Goal: Task Accomplishment & Management: Use online tool/utility

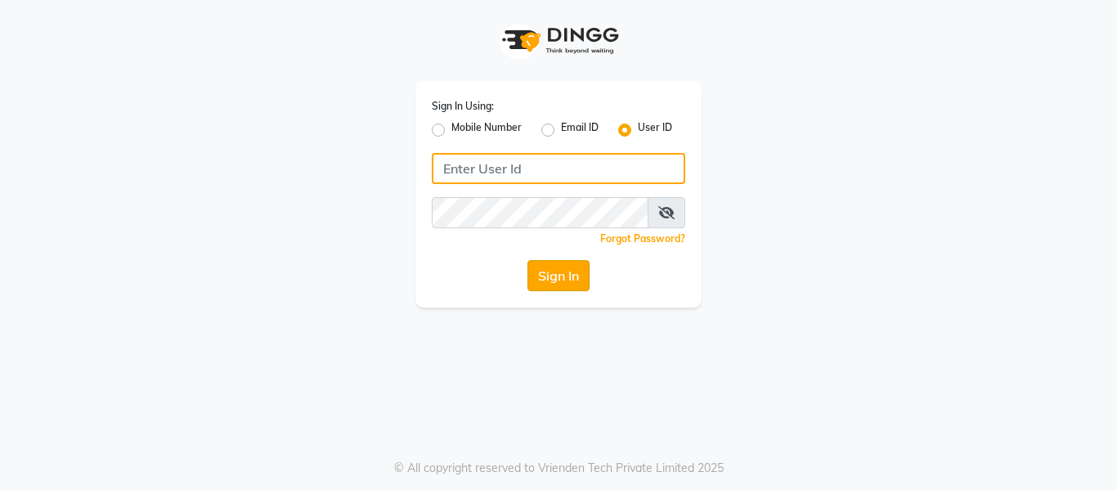
type input "casabarbato"
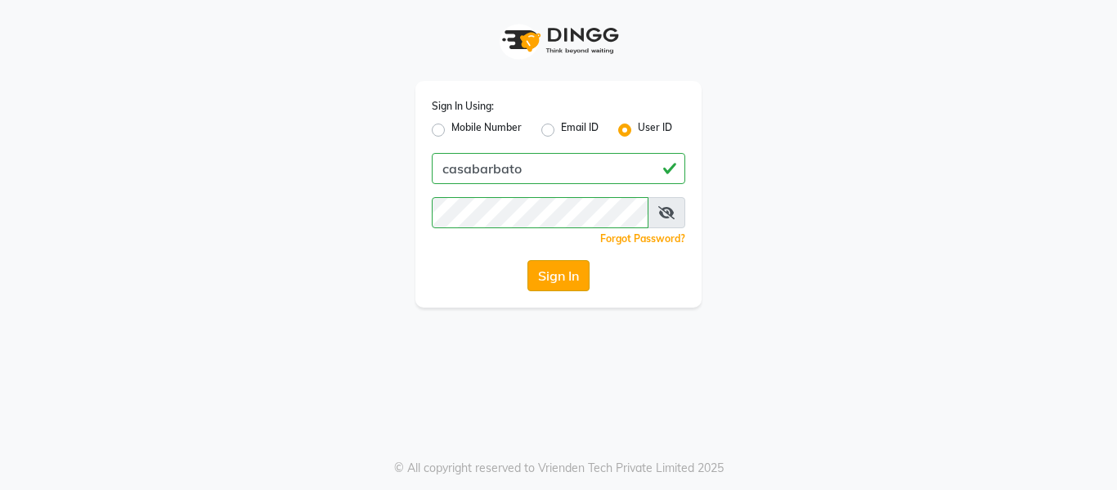
click at [567, 279] on button "Sign In" at bounding box center [558, 275] width 62 height 31
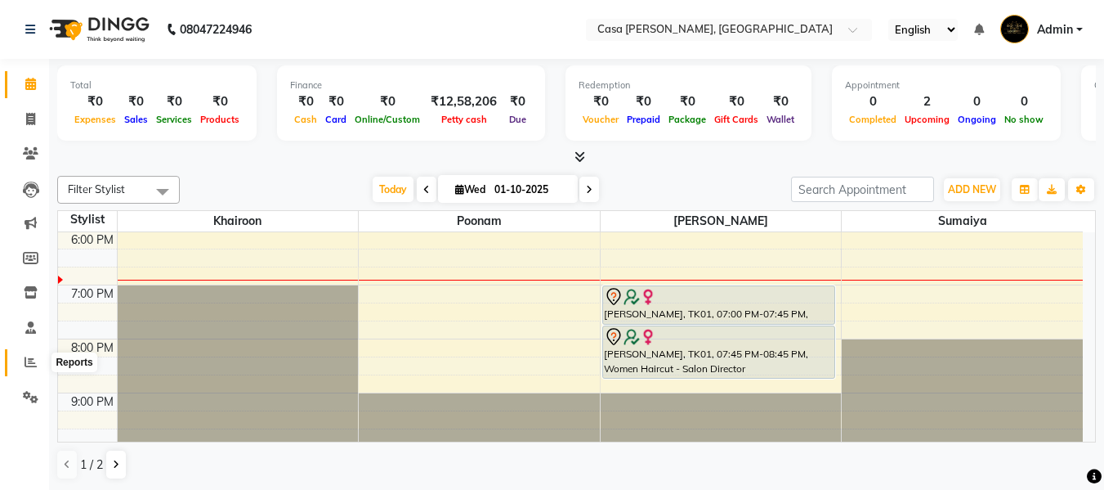
click at [34, 363] on icon at bounding box center [31, 362] width 12 height 12
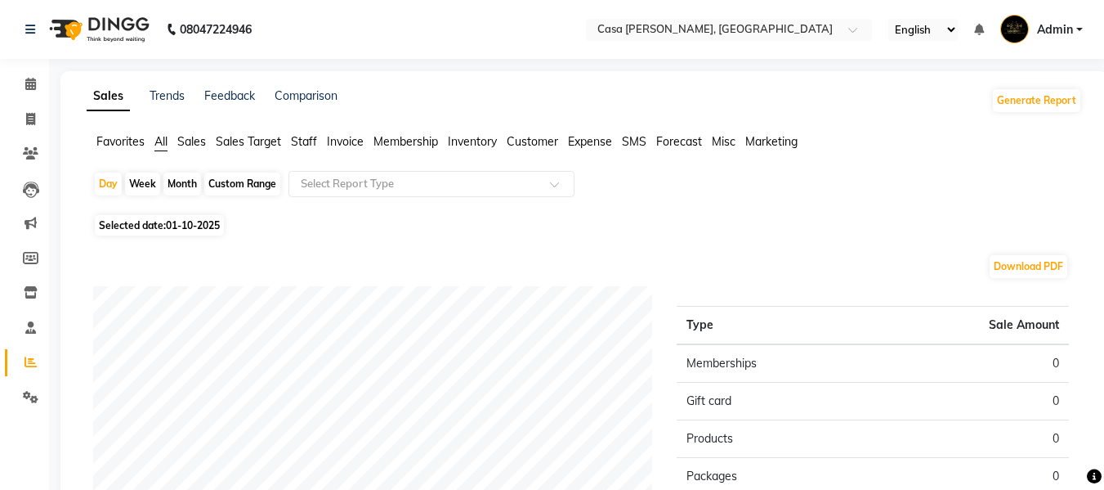
click at [184, 182] on div "Month" at bounding box center [183, 184] width 38 height 23
select select "10"
select select "2025"
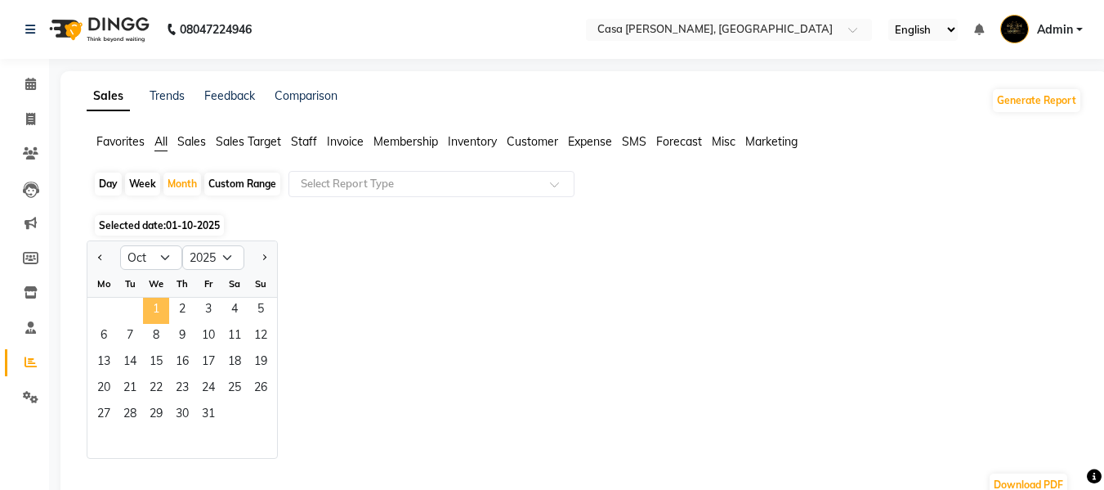
click at [155, 302] on span "1" at bounding box center [156, 311] width 26 height 26
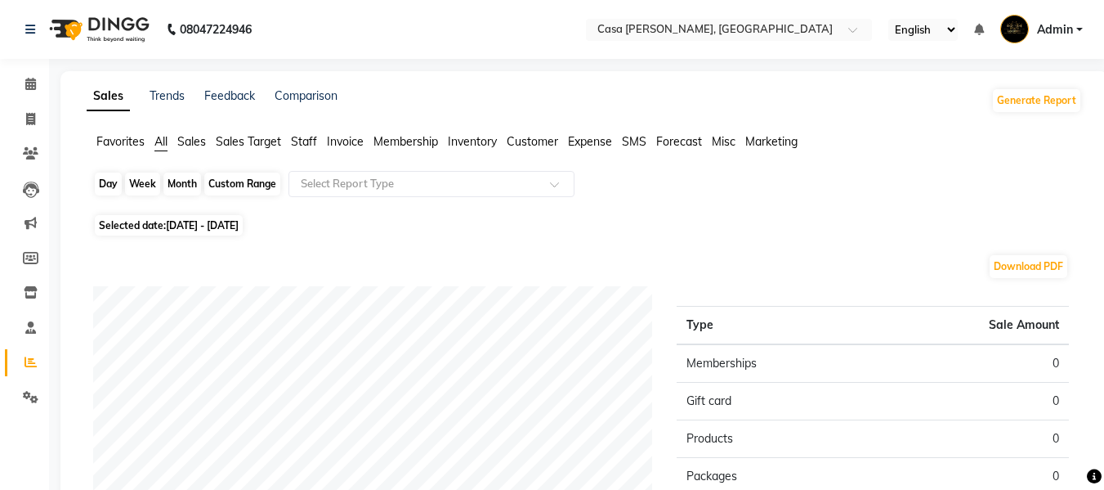
click at [193, 185] on div "Month" at bounding box center [183, 184] width 38 height 23
select select "10"
select select "2025"
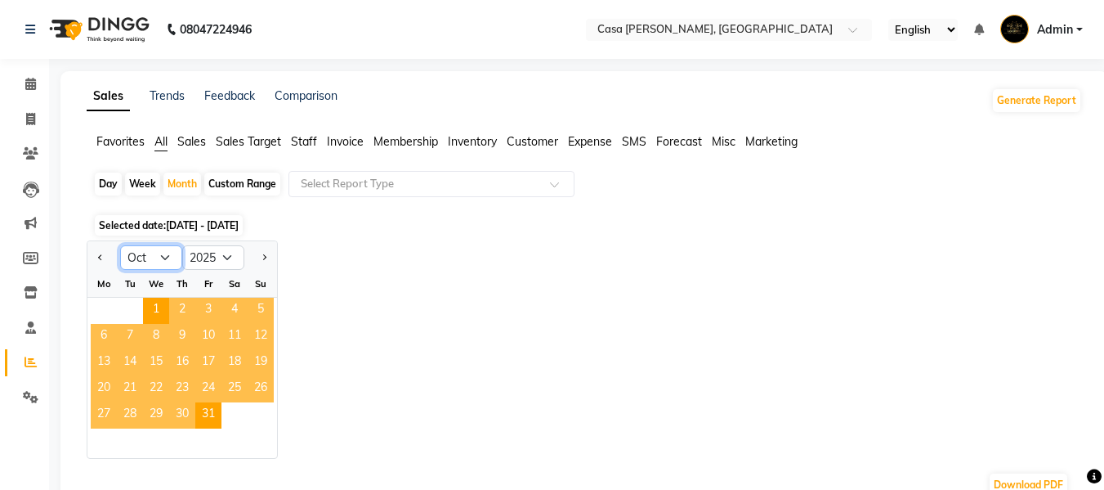
click at [159, 263] on select "Jan Feb Mar Apr May Jun Jul Aug Sep Oct Nov Dec" at bounding box center [151, 257] width 62 height 25
select select "9"
click at [120, 245] on select "Jan Feb Mar Apr May Jun Jul Aug Sep Oct Nov Dec" at bounding box center [151, 257] width 62 height 25
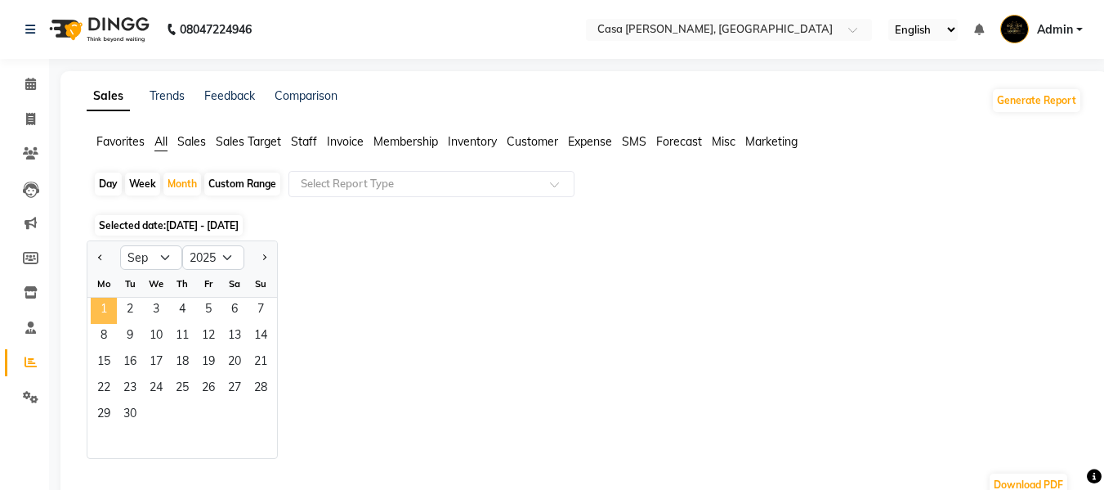
click at [113, 311] on span "1" at bounding box center [104, 311] width 26 height 26
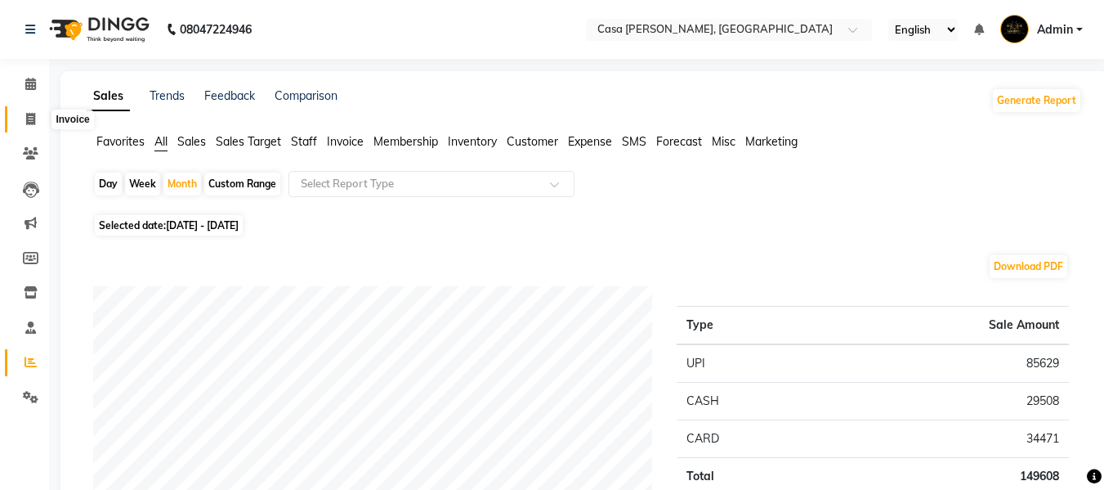
click at [33, 125] on span at bounding box center [30, 119] width 29 height 19
select select "service"
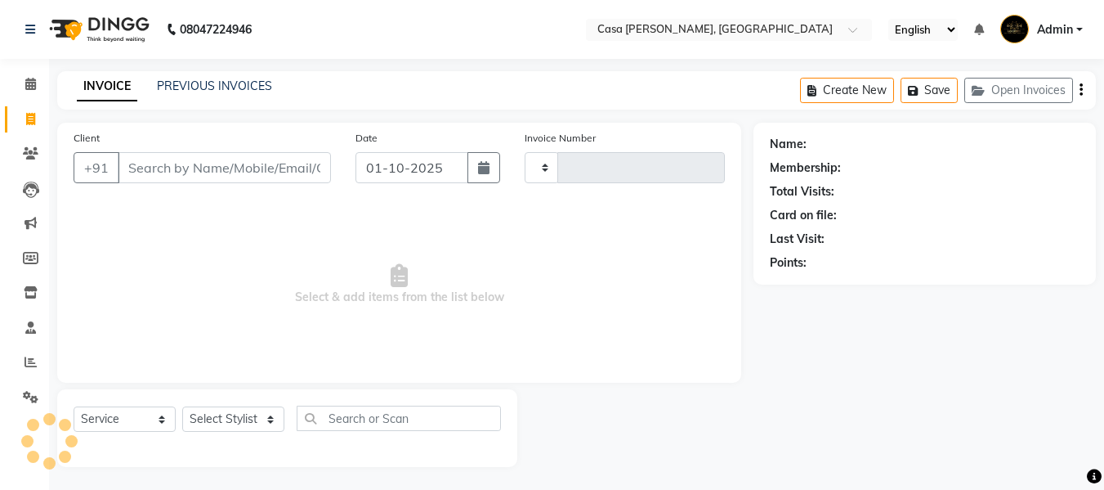
scroll to position [2, 0]
type input "0645"
select select "700"
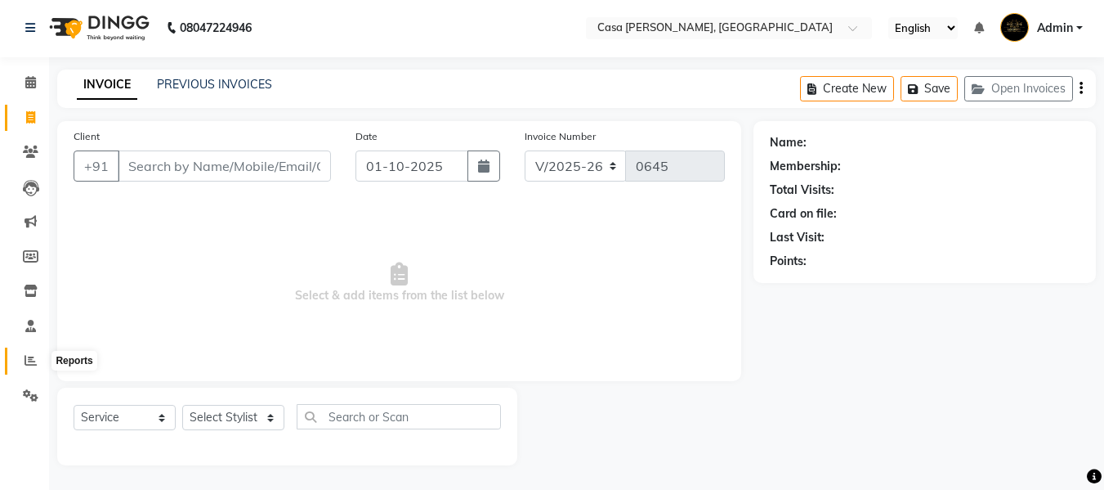
click at [25, 352] on span at bounding box center [30, 361] width 29 height 19
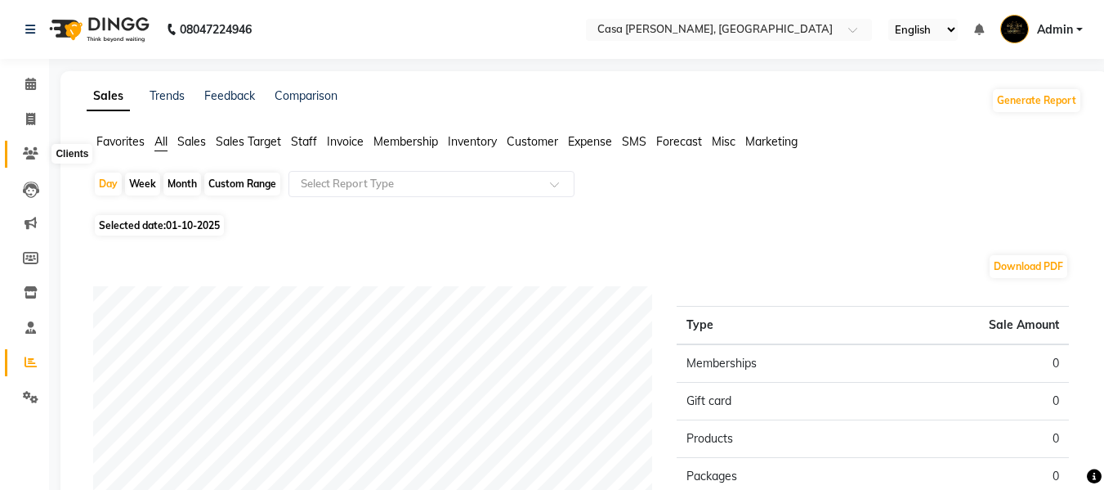
click at [31, 152] on icon at bounding box center [31, 153] width 16 height 12
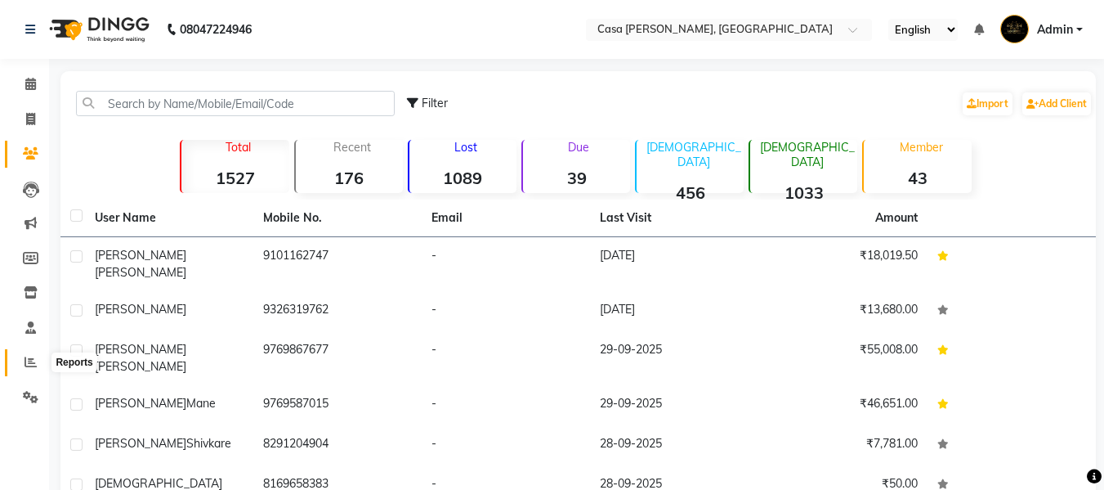
click at [30, 363] on icon at bounding box center [31, 362] width 12 height 12
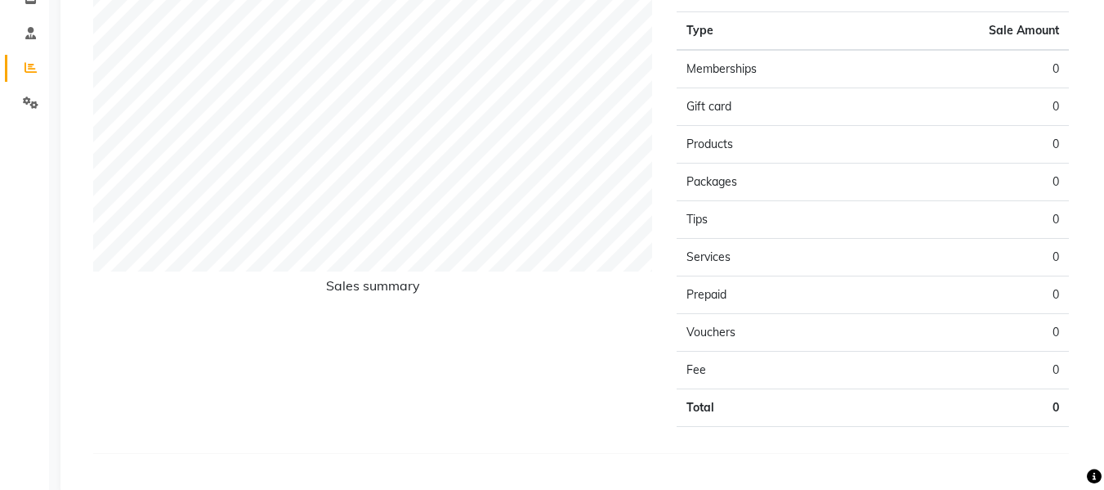
scroll to position [262, 0]
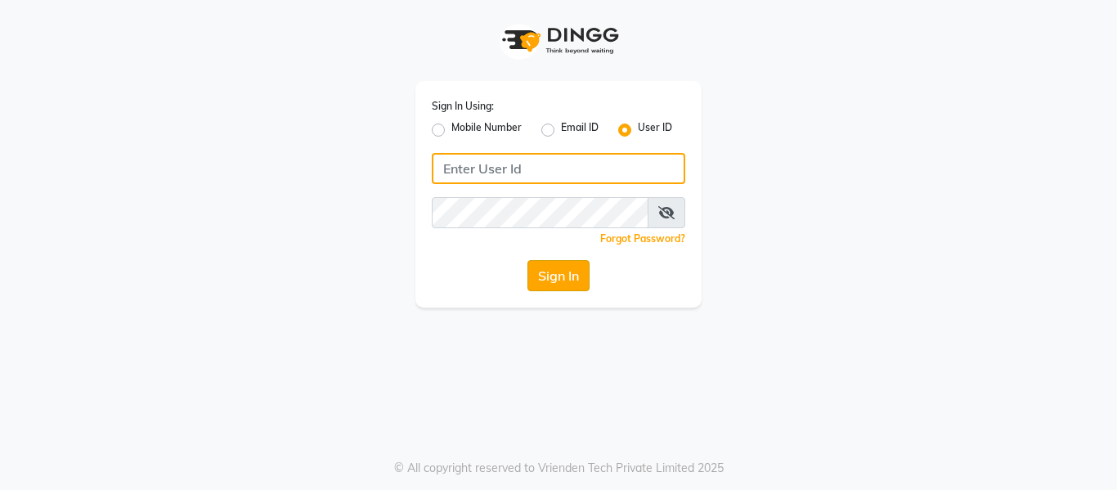
type input "casabarbato"
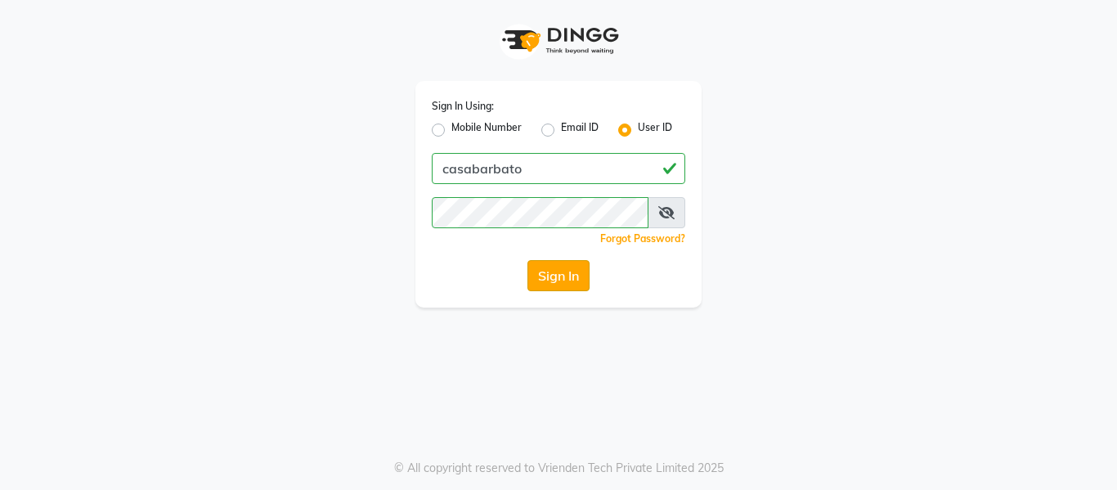
click at [575, 276] on button "Sign In" at bounding box center [558, 275] width 62 height 31
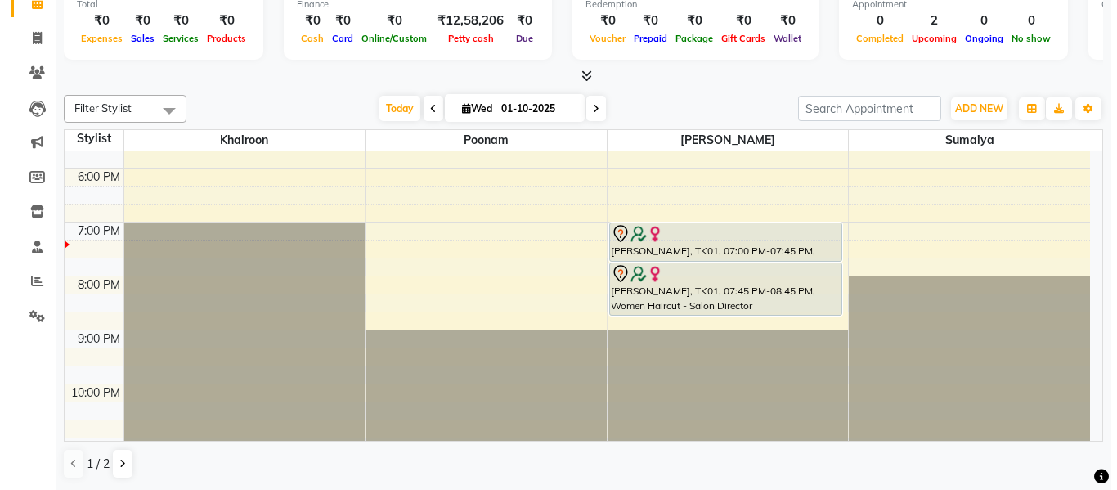
scroll to position [501, 0]
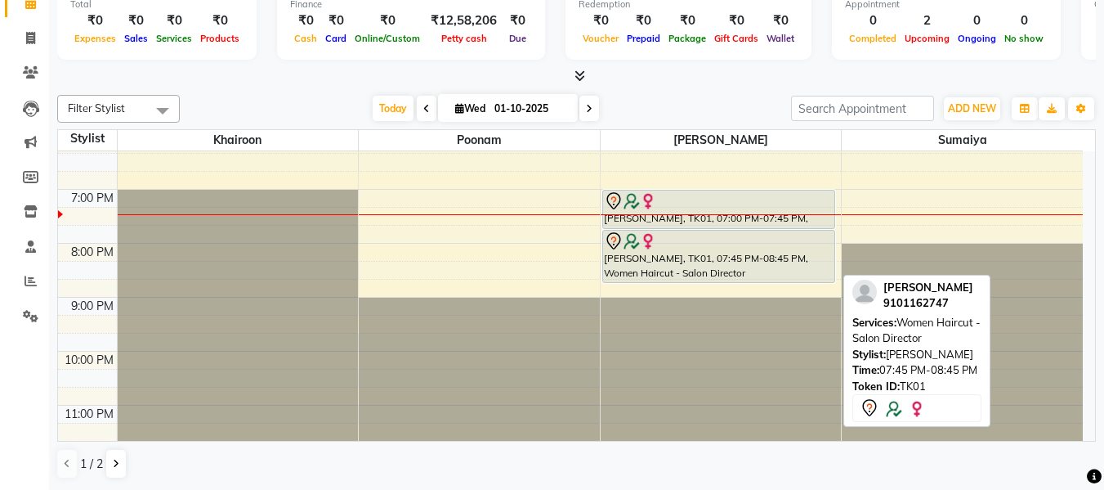
click at [743, 245] on div at bounding box center [719, 241] width 230 height 20
select select "7"
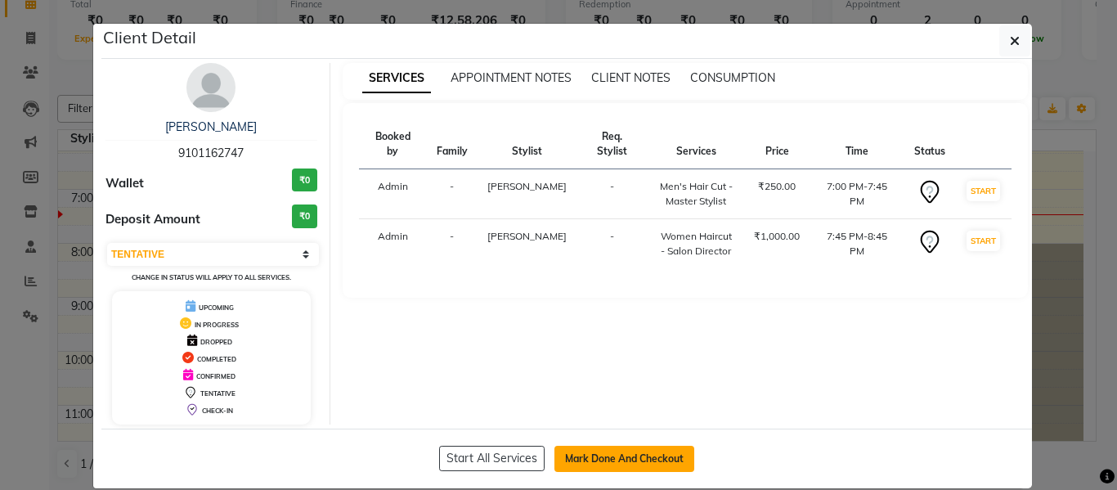
click at [598, 462] on button "Mark Done And Checkout" at bounding box center [624, 459] width 140 height 26
select select "700"
select select "service"
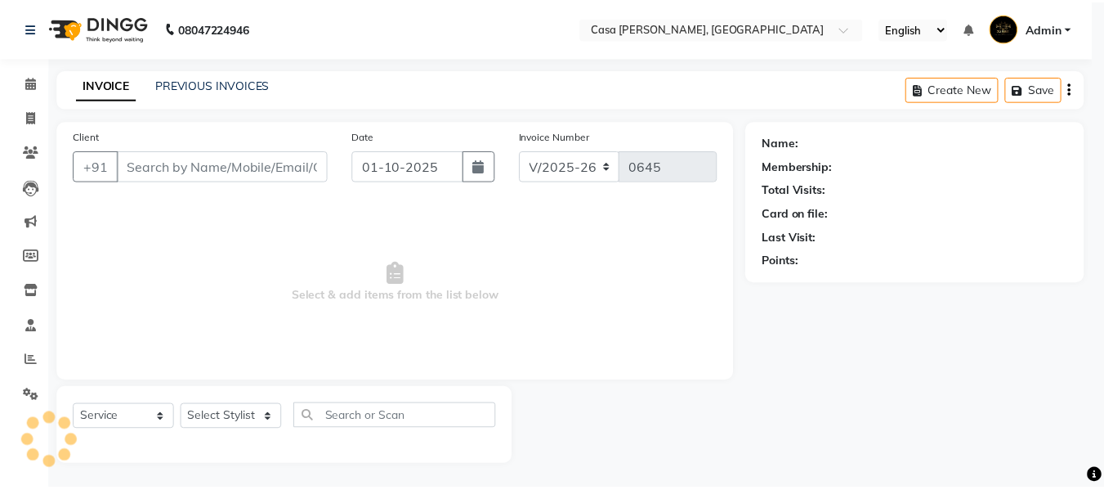
scroll to position [2, 0]
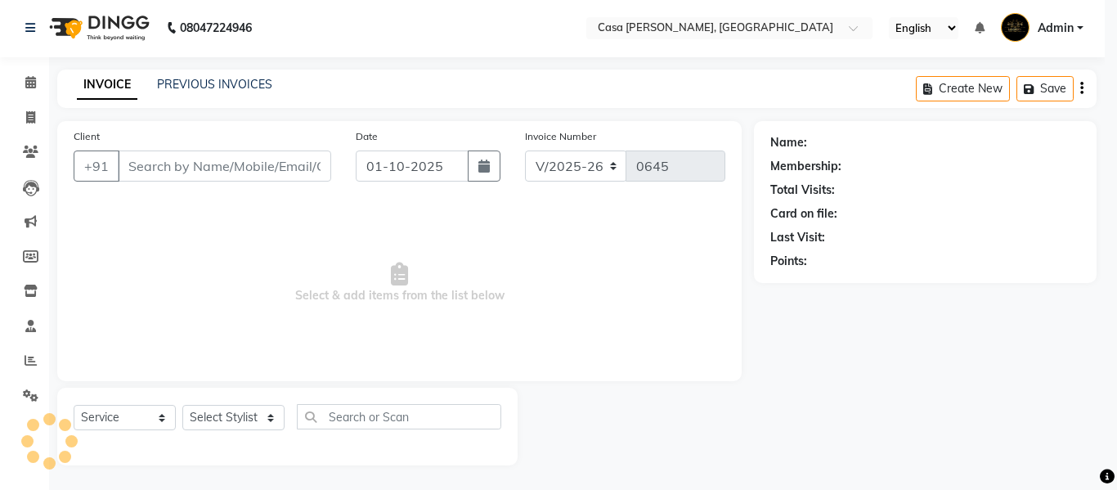
select select "3"
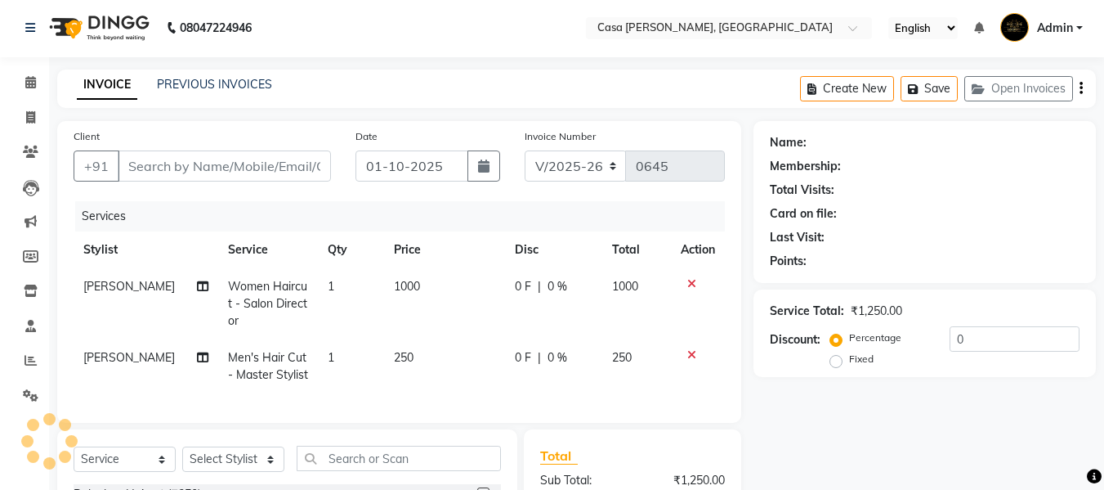
type input "9101162747"
select select "10554"
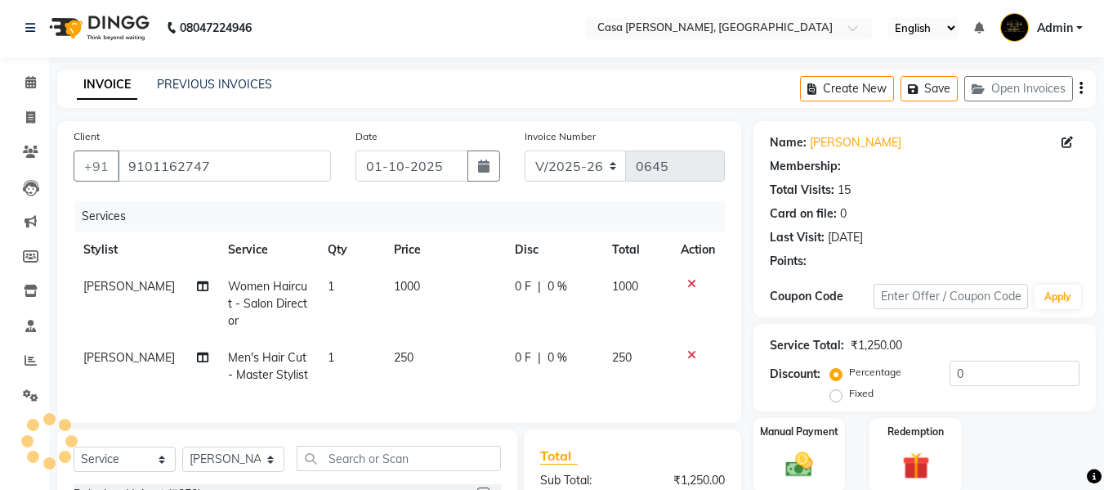
type input "20"
select select "1: Object"
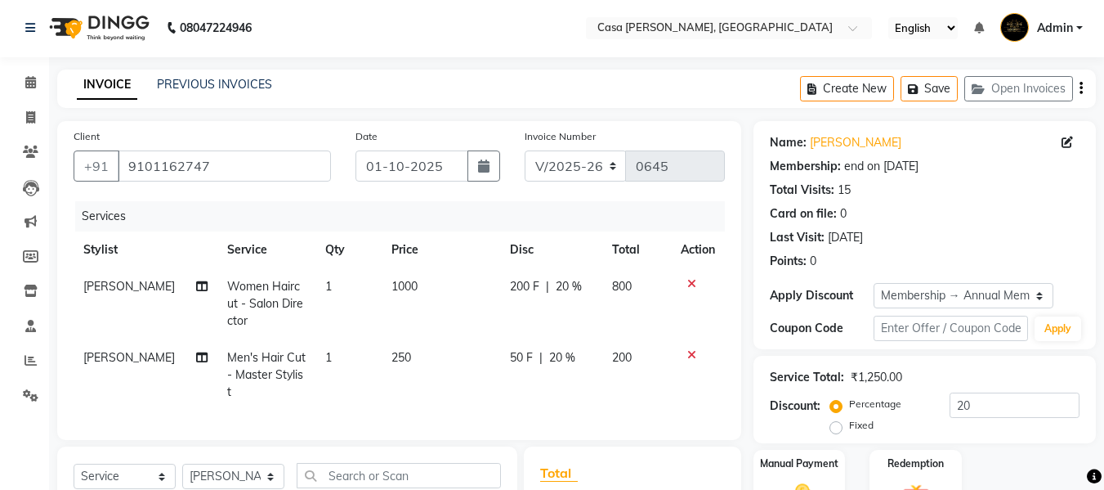
scroll to position [219, 0]
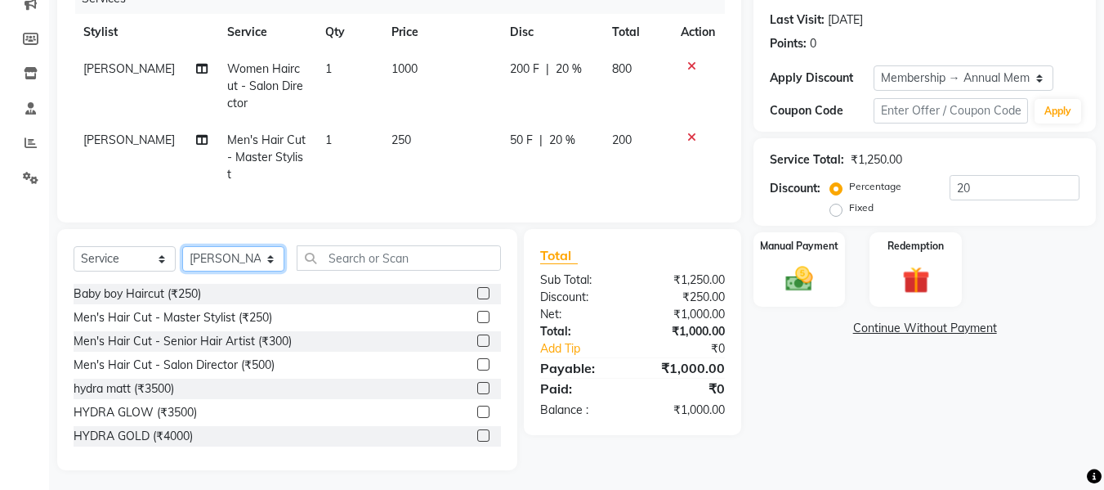
click at [258, 258] on select "Select Stylist Akash Khairoon Poonam Rekha [PERSON_NAME] [PERSON_NAME]" at bounding box center [233, 258] width 102 height 25
select select "10556"
click at [182, 246] on select "Select Stylist Akash Khairoon Poonam Rekha [PERSON_NAME] [PERSON_NAME]" at bounding box center [233, 258] width 102 height 25
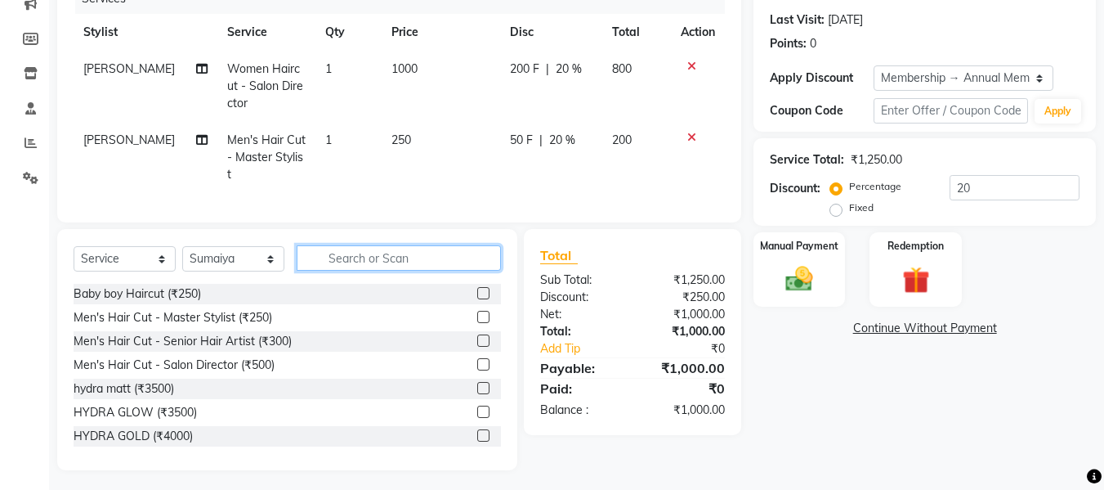
click at [392, 256] on input "text" at bounding box center [399, 257] width 204 height 25
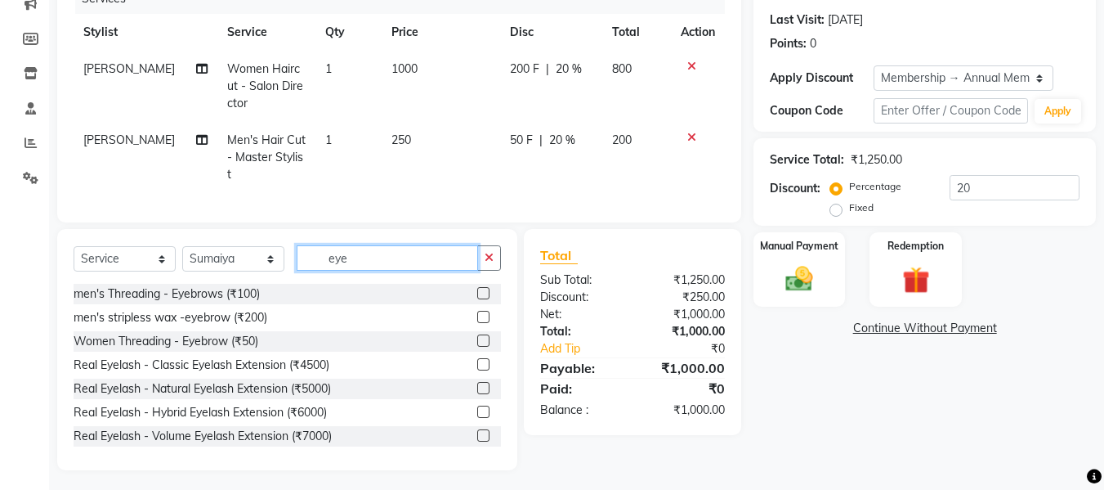
type input "eye"
click at [477, 334] on label at bounding box center [483, 340] width 12 height 12
click at [477, 336] on input "checkbox" at bounding box center [482, 341] width 11 height 11
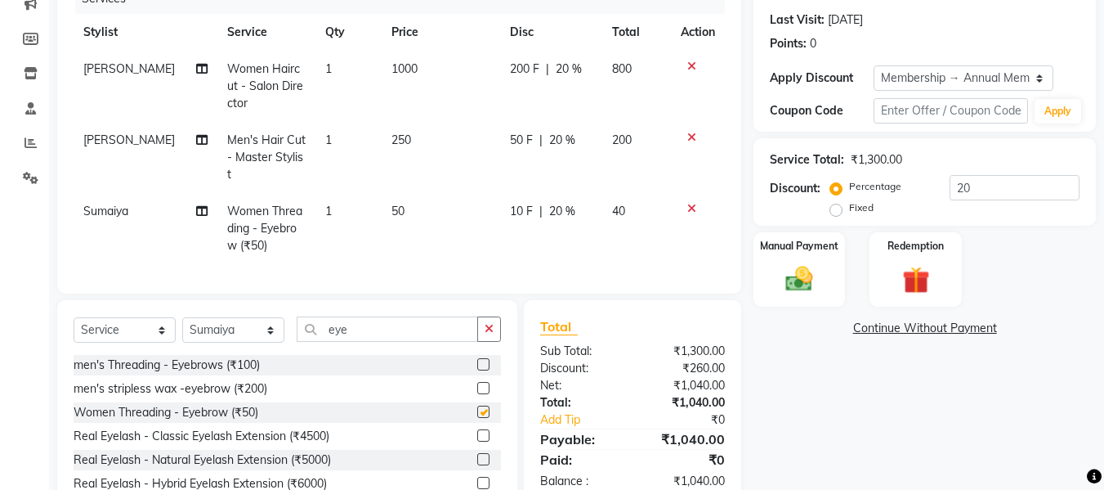
checkbox input "false"
click at [971, 192] on input "20" at bounding box center [1015, 187] width 130 height 25
type input "2"
type input "15"
click at [967, 403] on div "Name: [PERSON_NAME] Membership: end on [DATE] Total Visits: 15 Card on file: 0 …" at bounding box center [931, 223] width 355 height 638
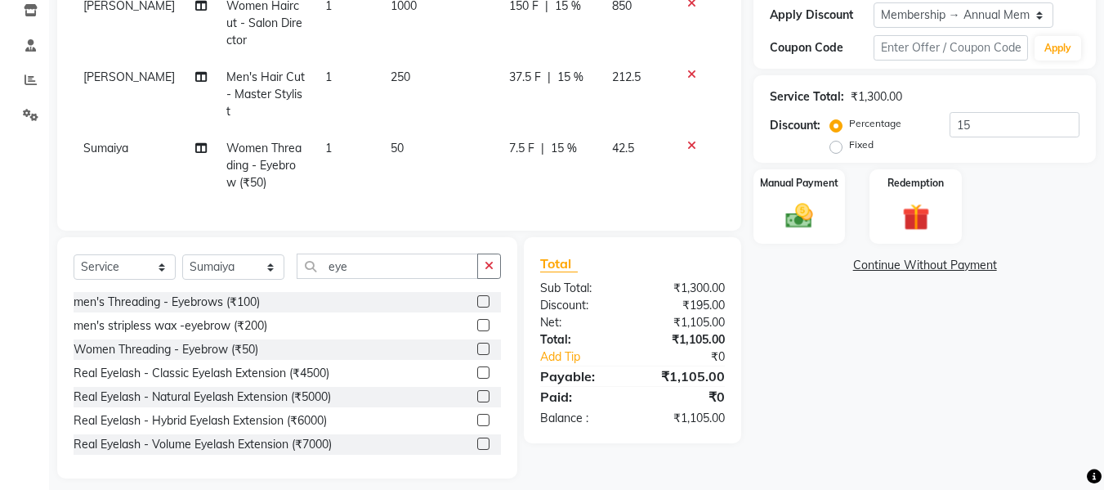
scroll to position [290, 0]
